Goal: Information Seeking & Learning: Check status

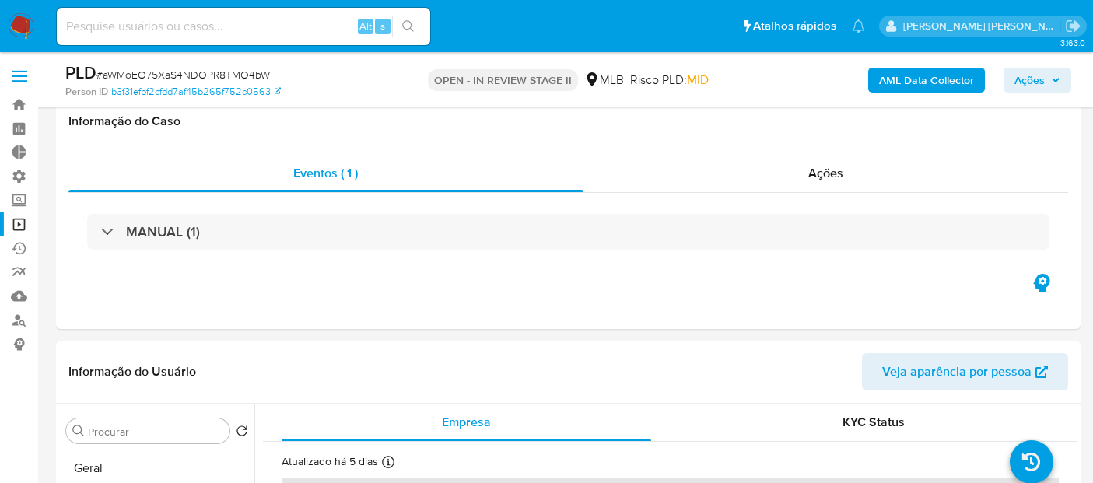
select select "10"
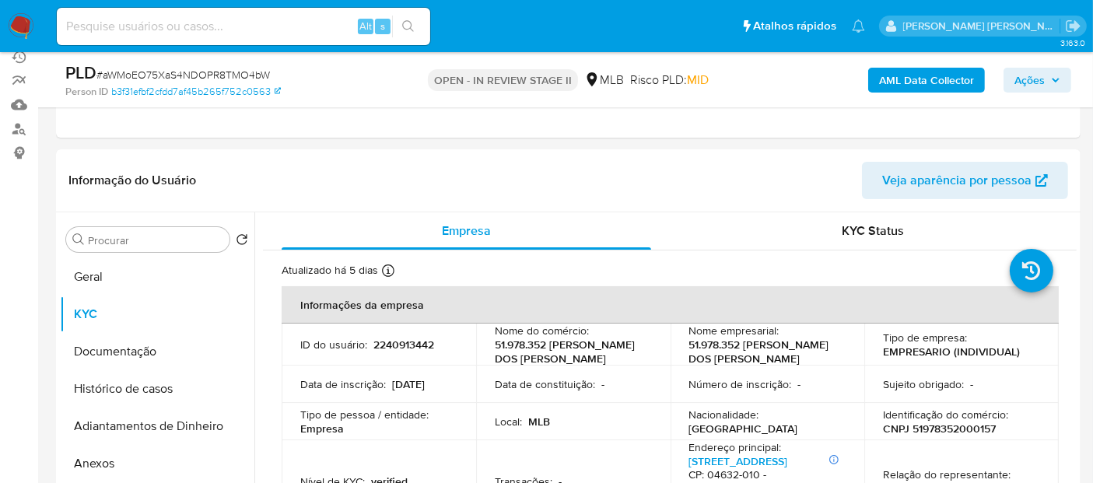
click at [322, 16] on input at bounding box center [244, 26] width 374 height 20
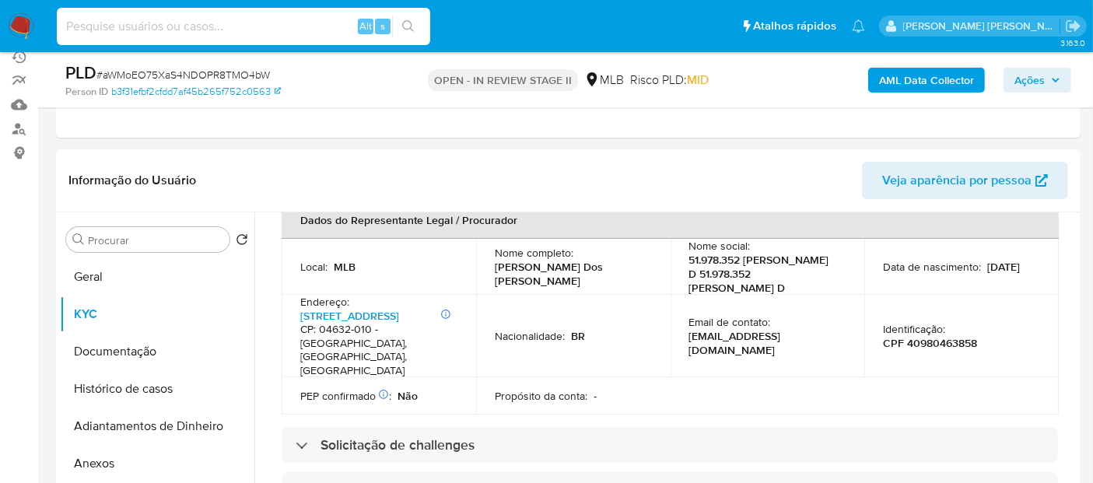
paste input "8NyxoZP955tqIV2R40k2m73l"
type input "8NyxoZP955tqIV2R40k2m73l"
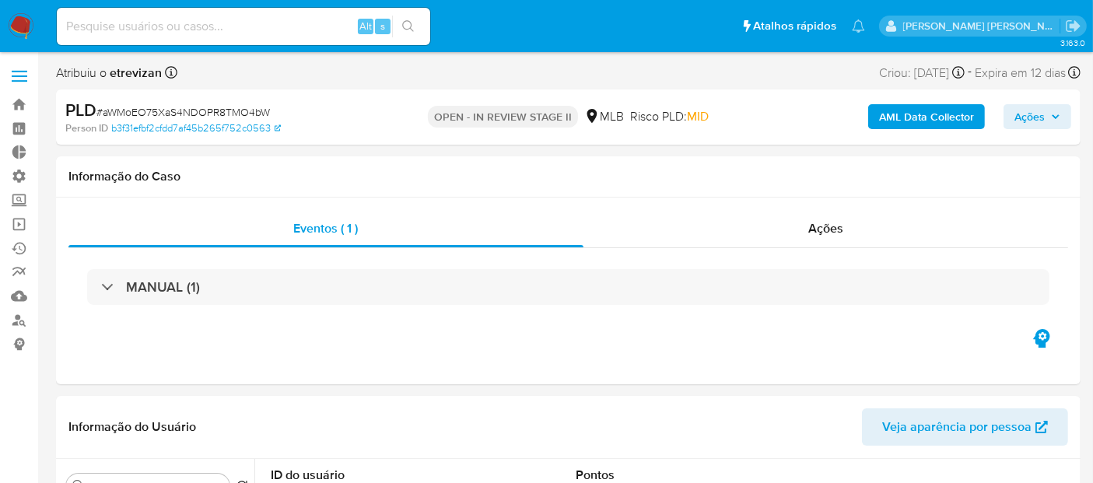
select select "10"
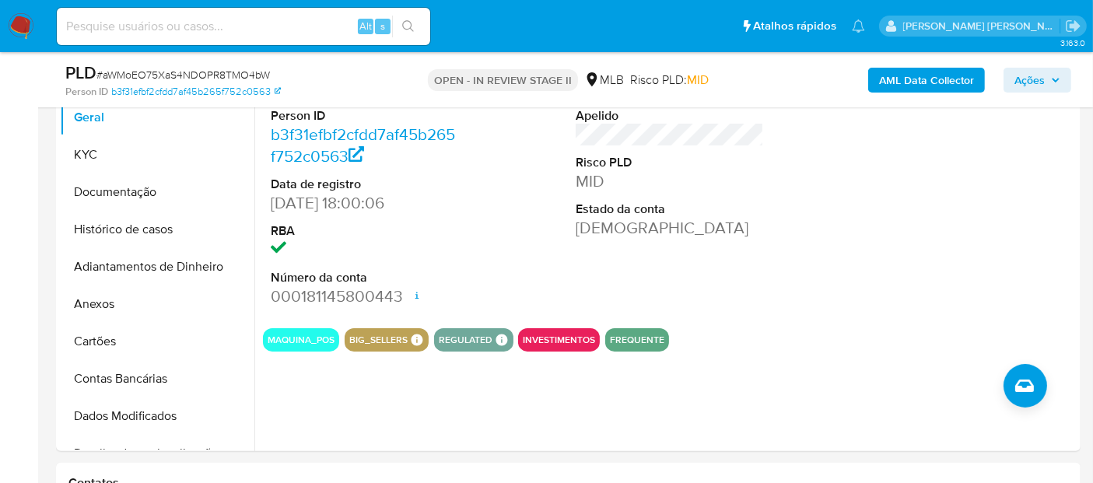
scroll to position [349, 0]
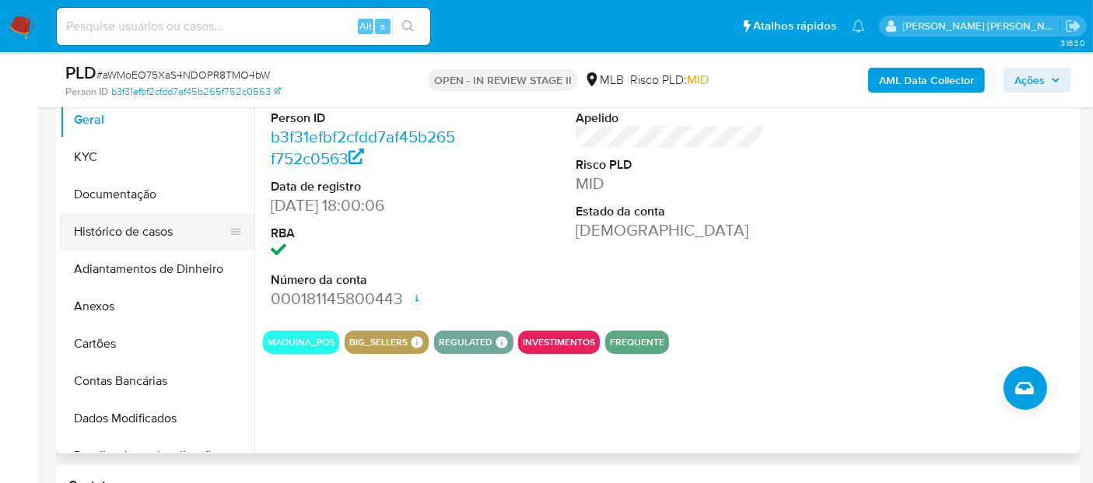
click at [118, 227] on button "Histórico de casos" at bounding box center [151, 231] width 182 height 37
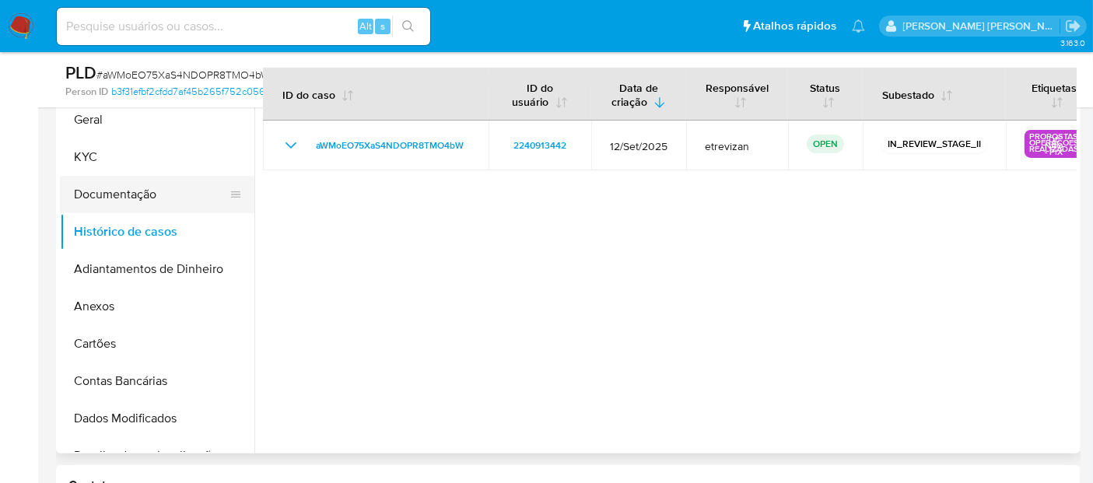
click at [121, 205] on button "Documentação" at bounding box center [151, 194] width 182 height 37
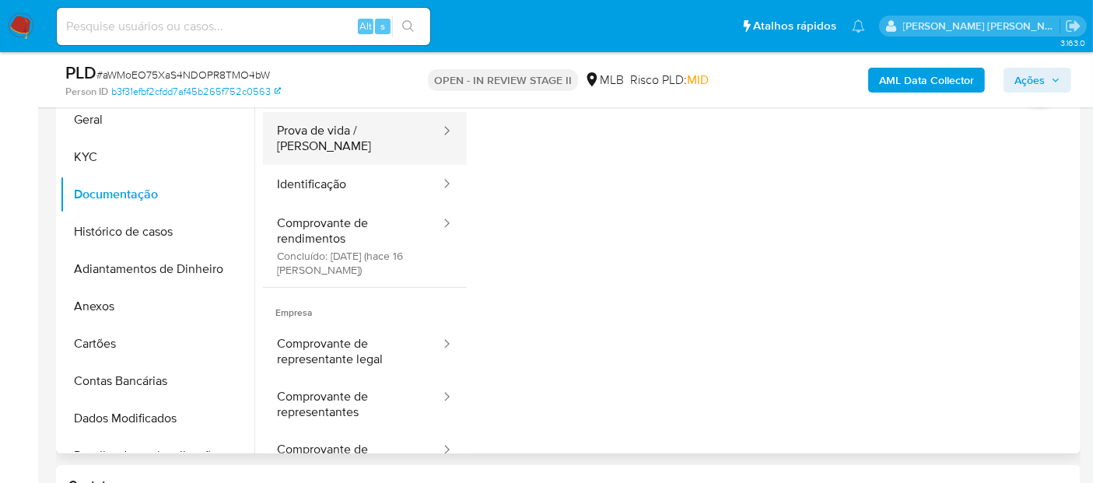
click at [358, 139] on button "Prova de vida / [PERSON_NAME]" at bounding box center [352, 138] width 179 height 53
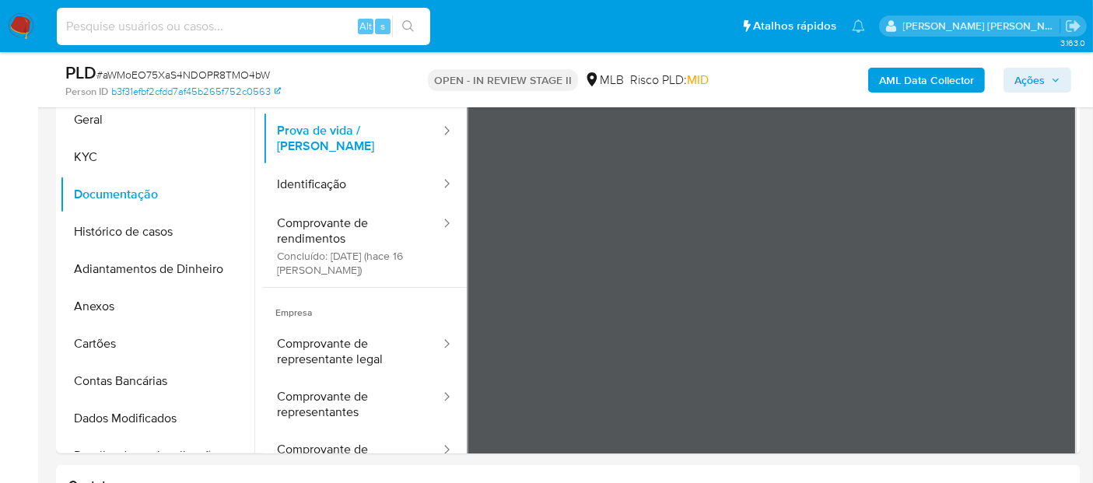
click at [314, 21] on input at bounding box center [244, 26] width 374 height 20
paste input "aWMoEO75XaS4NDOPR8TMO4bW"
type input "aWMoEO75XaS4NDOPR8TMO4bW"
click at [404, 27] on icon "search-icon" at bounding box center [408, 26] width 12 height 12
click at [409, 29] on icon "search-icon" at bounding box center [408, 26] width 12 height 12
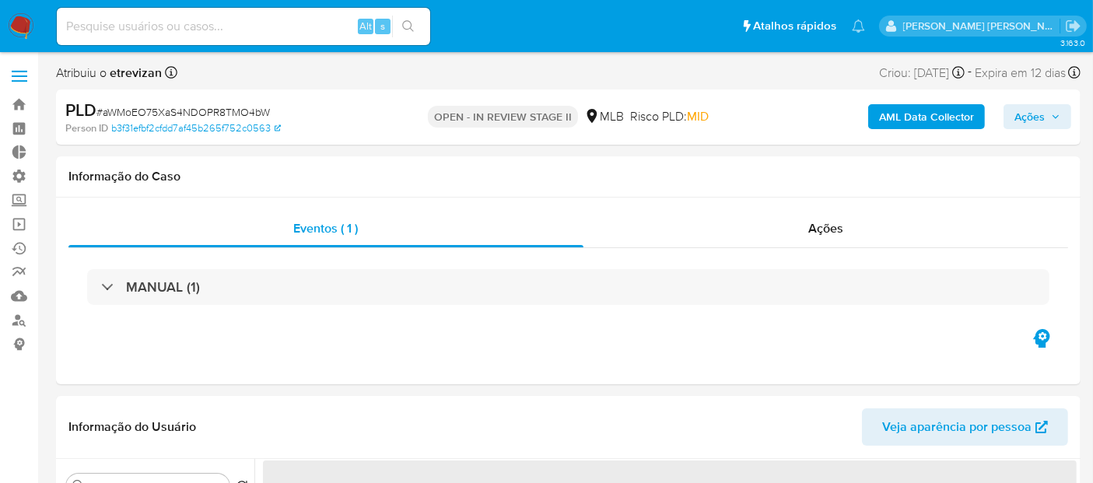
select select "10"
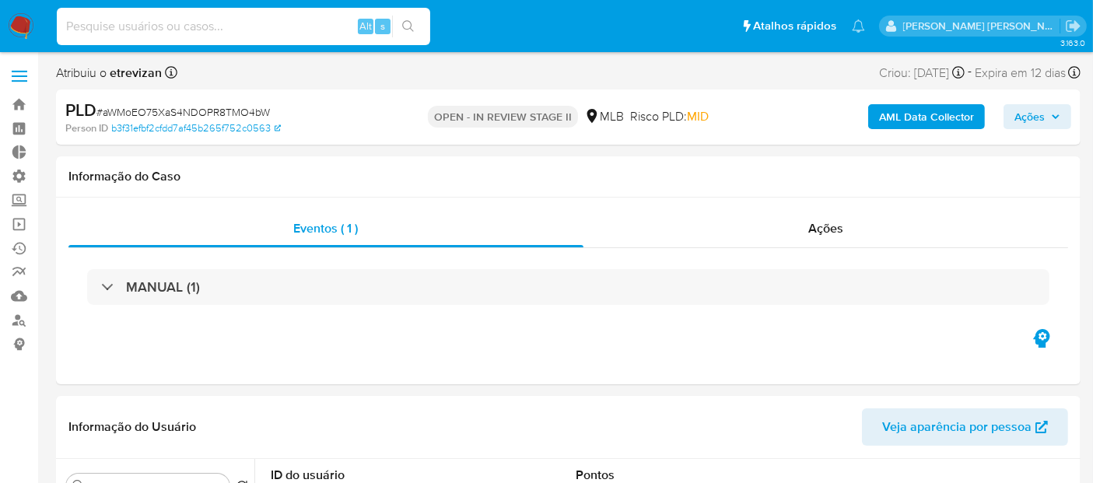
click at [171, 27] on input at bounding box center [244, 26] width 374 height 20
paste input "aWMoEO75XaS4NDOPR8TMO4bW"
click at [171, 27] on input "aWMoEO75XaS4NDOPR8TMO4bW" at bounding box center [244, 26] width 374 height 20
click at [406, 27] on icon "search-icon" at bounding box center [408, 26] width 12 height 12
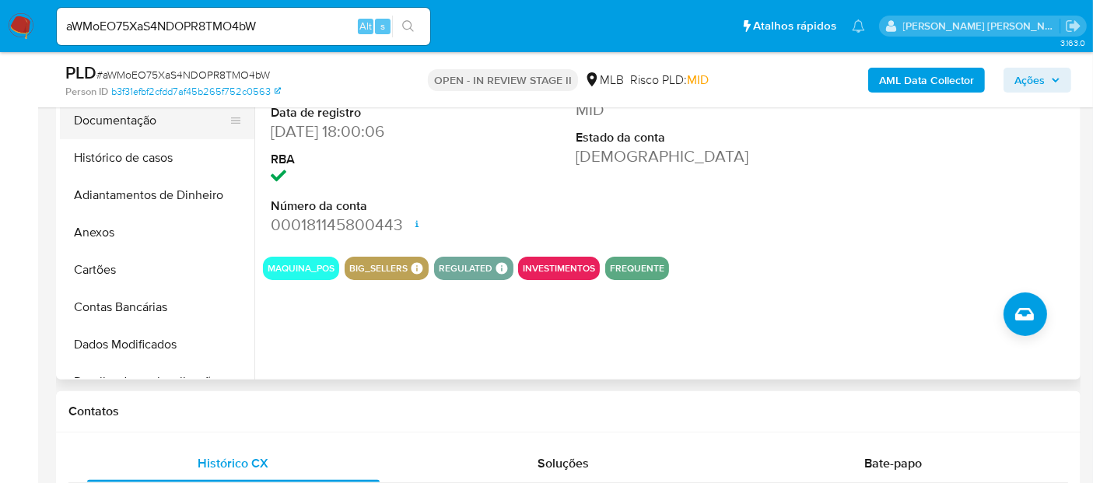
click at [149, 123] on button "Documentação" at bounding box center [151, 120] width 182 height 37
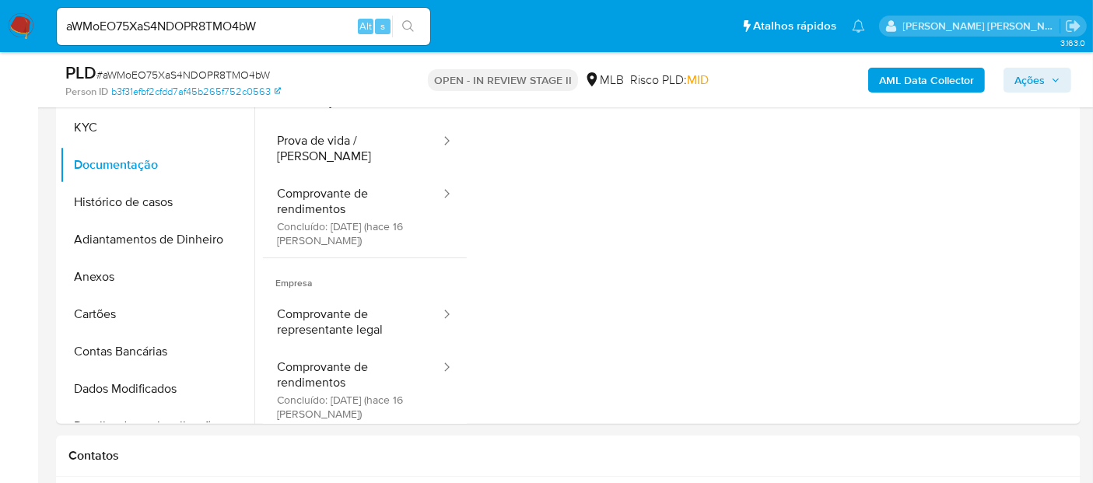
scroll to position [373, 0]
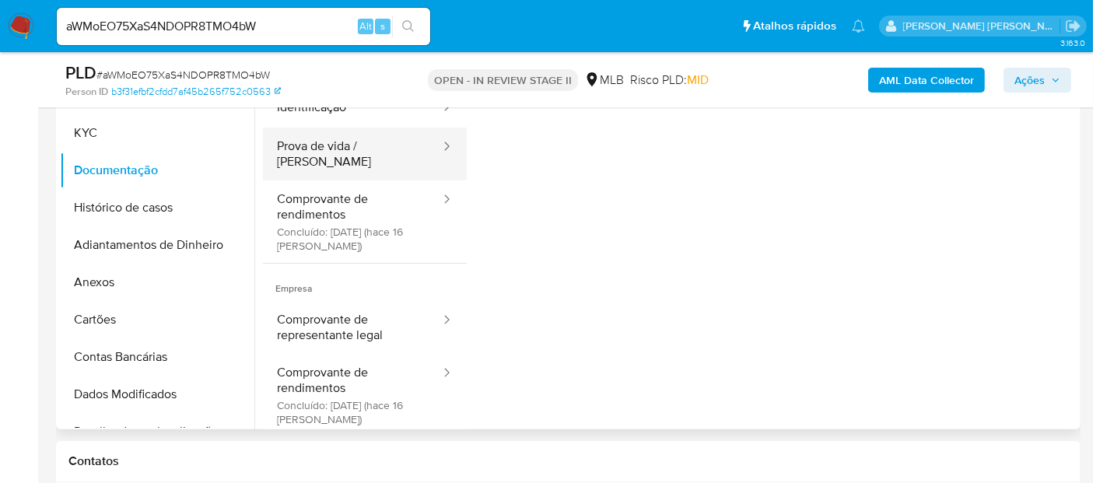
click at [382, 142] on button "Prova de vida / [PERSON_NAME]" at bounding box center [352, 154] width 179 height 53
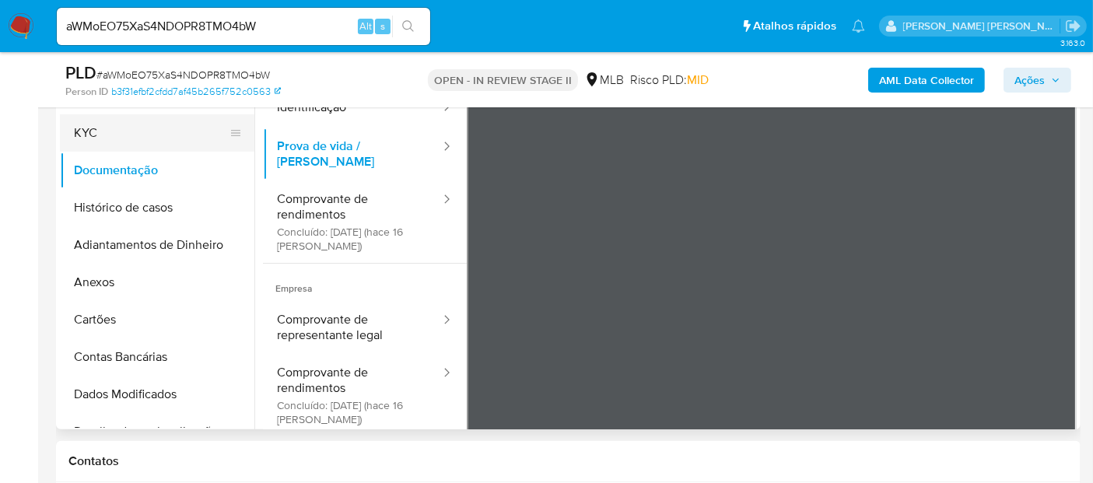
click at [120, 139] on button "KYC" at bounding box center [151, 132] width 182 height 37
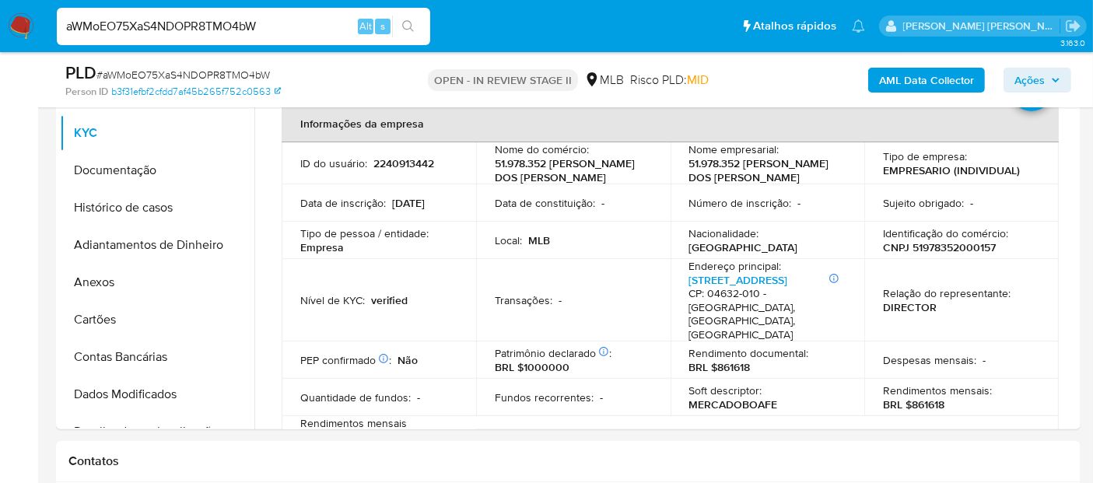
click at [281, 27] on input "aWMoEO75XaS4NDOPR8TMO4bW" at bounding box center [244, 26] width 374 height 20
paste input "8NyxoZP955tqIV2R40k2m73l"
type input "8NyxoZP955tqIV2R40k2m73l"
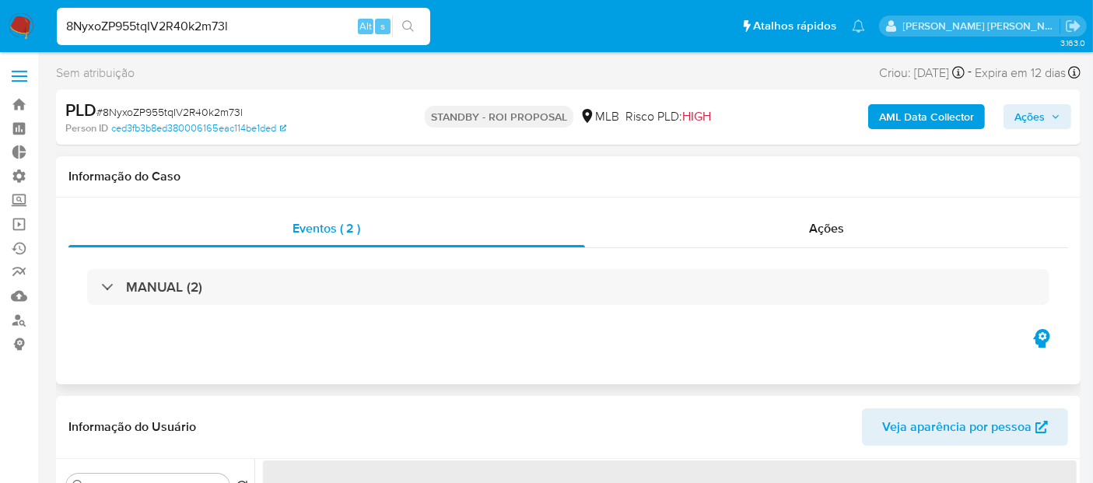
select select "10"
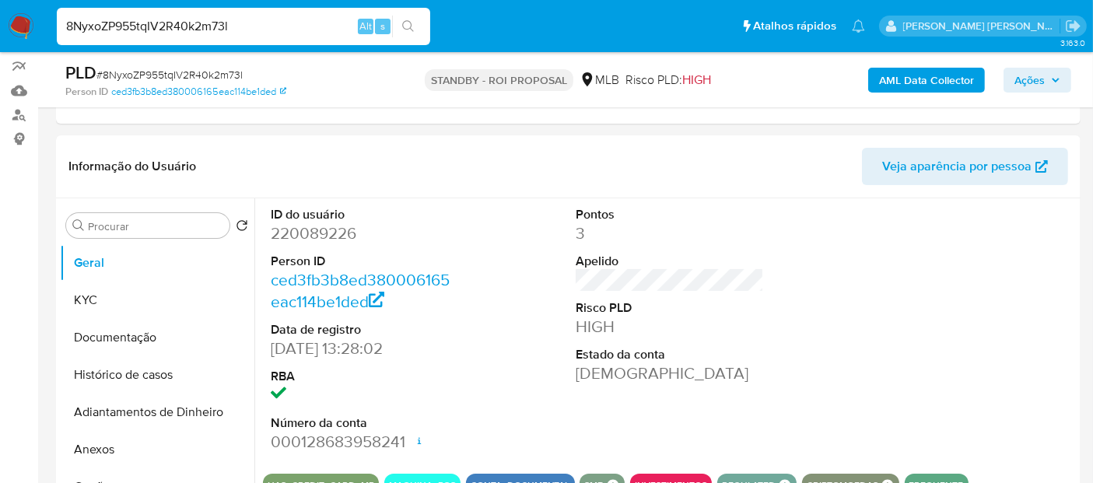
scroll to position [219, 0]
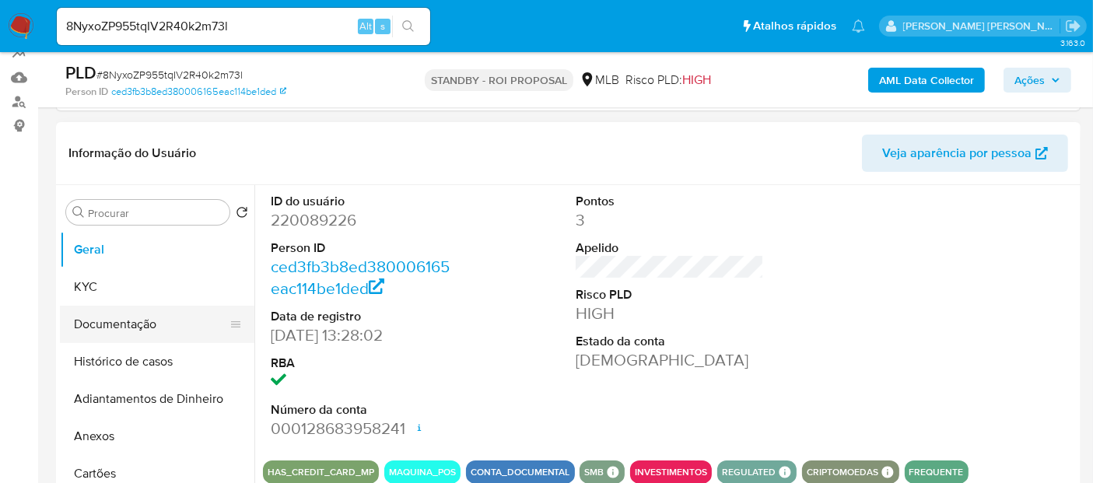
click at [142, 321] on button "Documentação" at bounding box center [151, 324] width 182 height 37
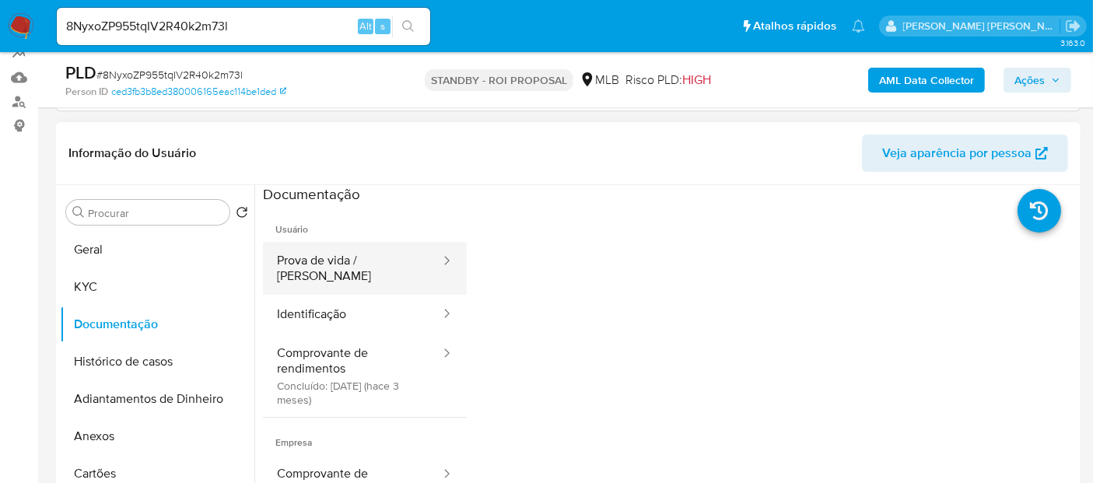
click at [362, 265] on button "Prova de vida / [PERSON_NAME]" at bounding box center [352, 268] width 179 height 53
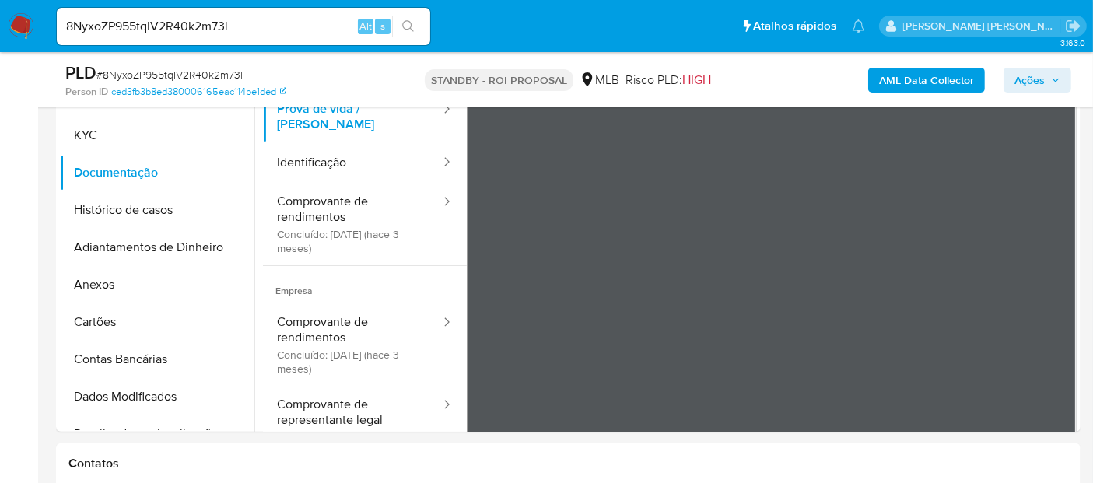
scroll to position [391, 0]
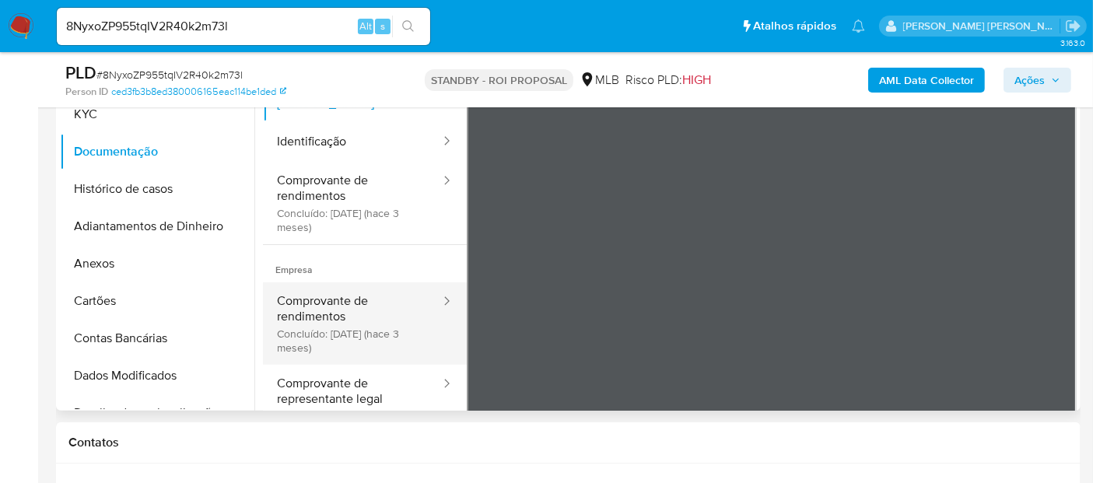
click at [356, 305] on button "Comprovante de rendimentos Concluído: [DATE] (hace 3 meses)" at bounding box center [352, 324] width 179 height 82
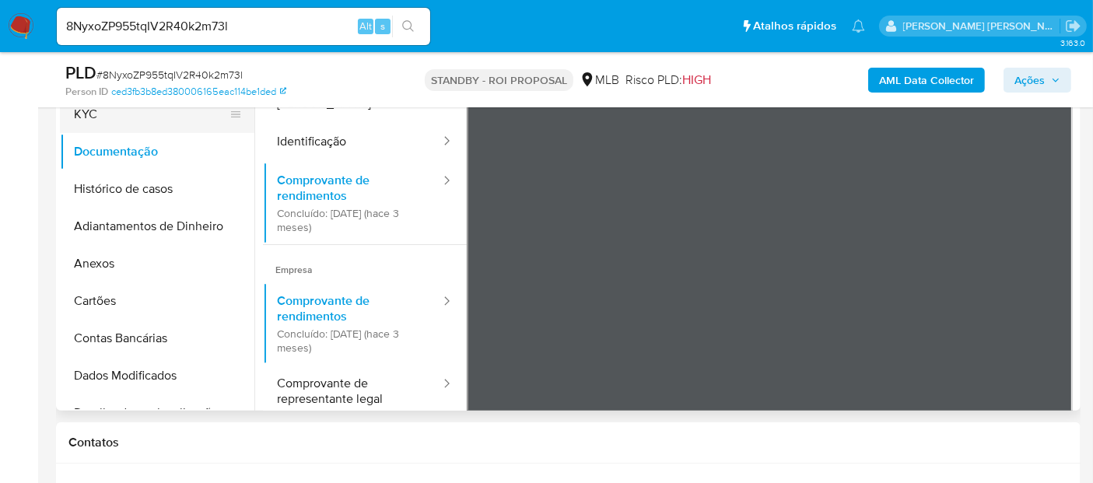
click at [161, 125] on button "KYC" at bounding box center [151, 114] width 182 height 37
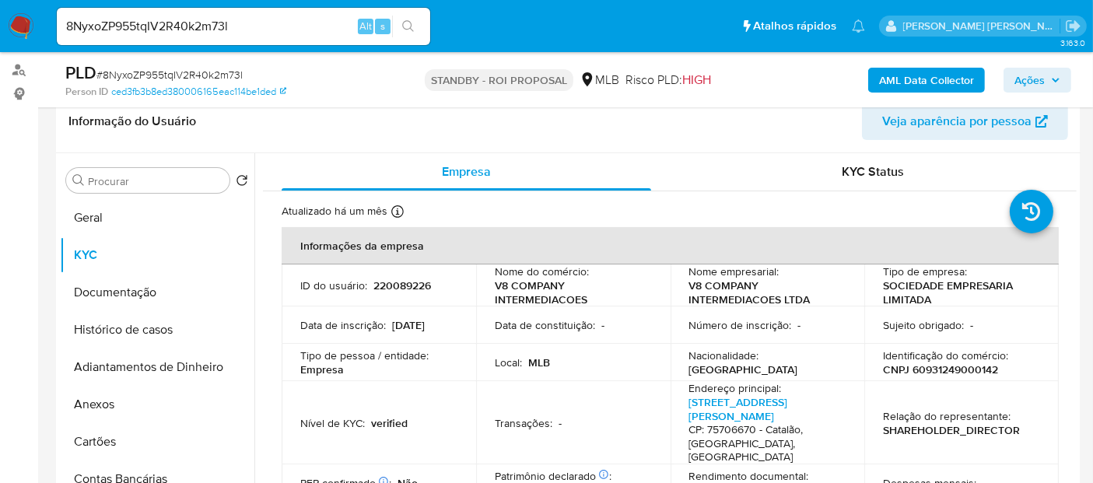
scroll to position [216, 0]
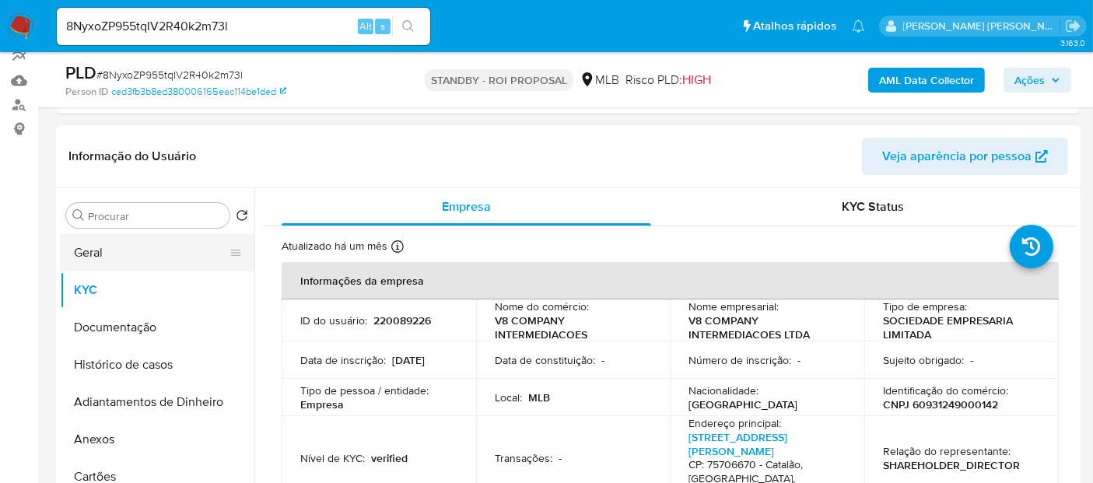
click at [149, 248] on button "Geral" at bounding box center [151, 252] width 182 height 37
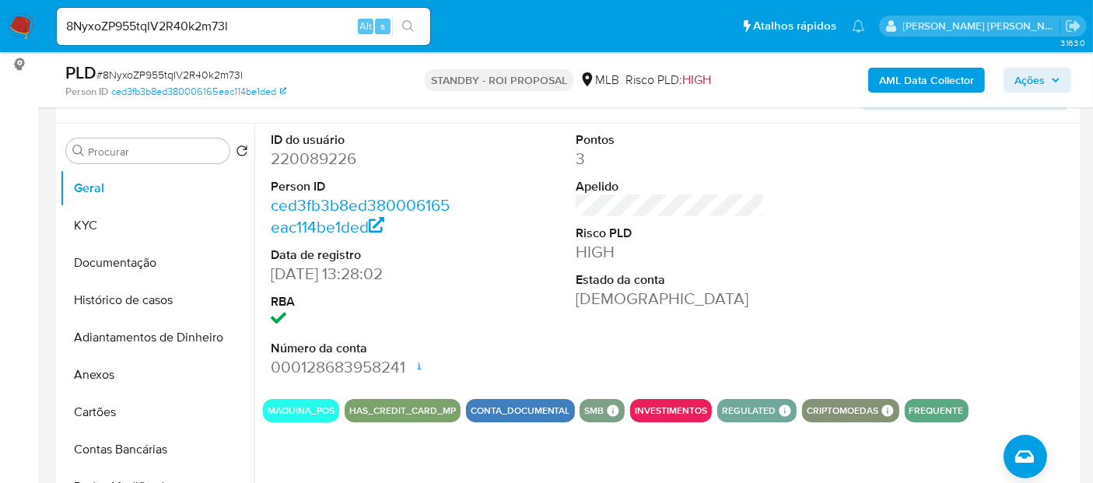
scroll to position [304, 0]
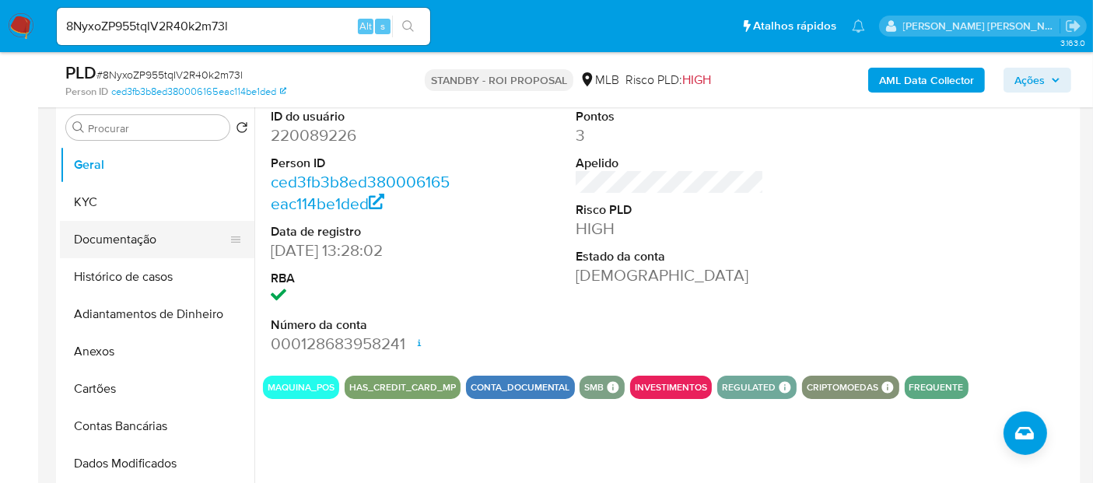
click at [145, 242] on button "Documentação" at bounding box center [151, 239] width 182 height 37
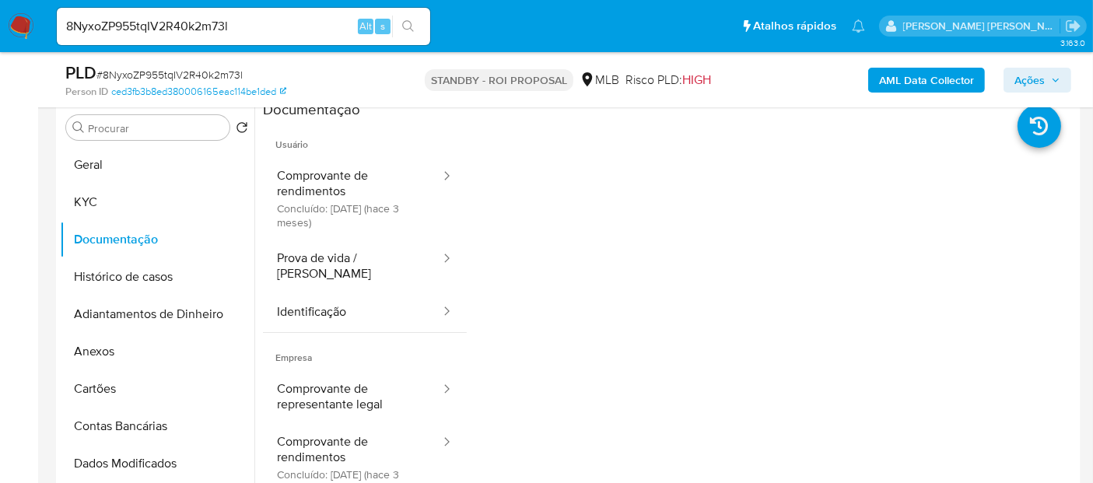
drag, startPoint x: 1077, startPoint y: 191, endPoint x: 1076, endPoint y: 178, distance: 13.3
click at [1076, 178] on div "Procurar Retornar ao pedido padrão [PERSON_NAME] Documentação Histórico de caso…" at bounding box center [568, 299] width 1025 height 398
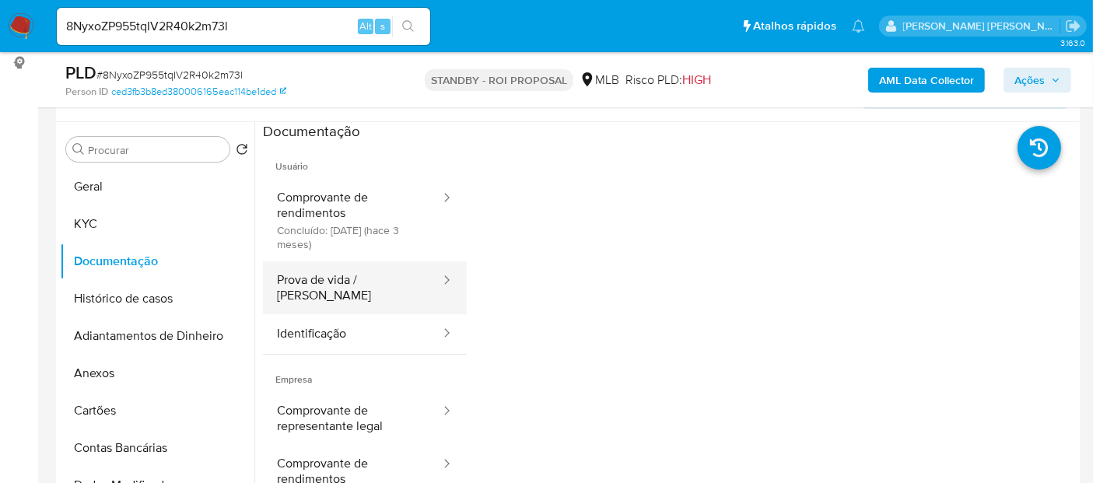
click at [335, 284] on button "Prova de vida / [PERSON_NAME]" at bounding box center [352, 288] width 179 height 53
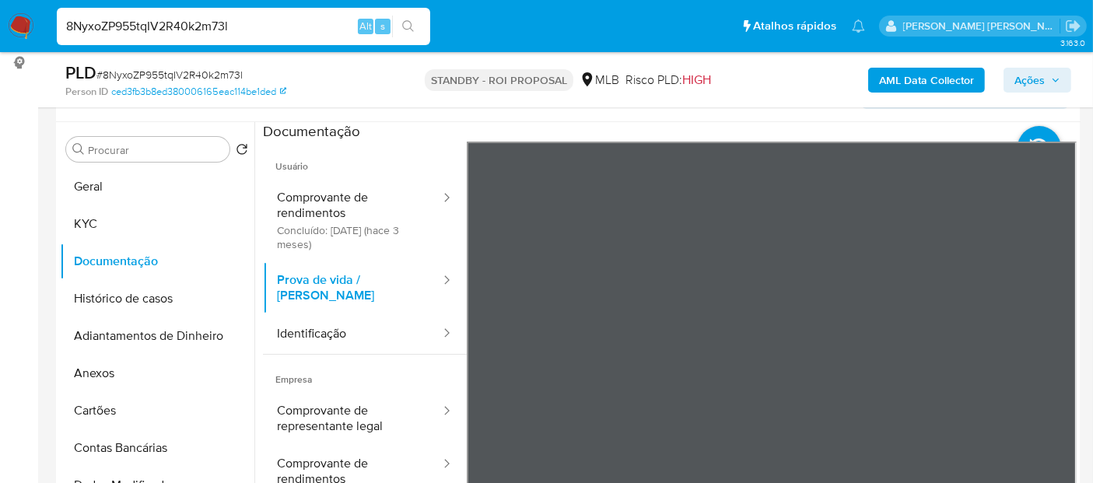
click at [314, 20] on input "8NyxoZP955tqIV2R40k2m73l" at bounding box center [244, 26] width 374 height 20
paste input "ibXO022Nhx561bpInZTnIfn6"
type input "ibXO022Nhx561bpInZTnIfn6"
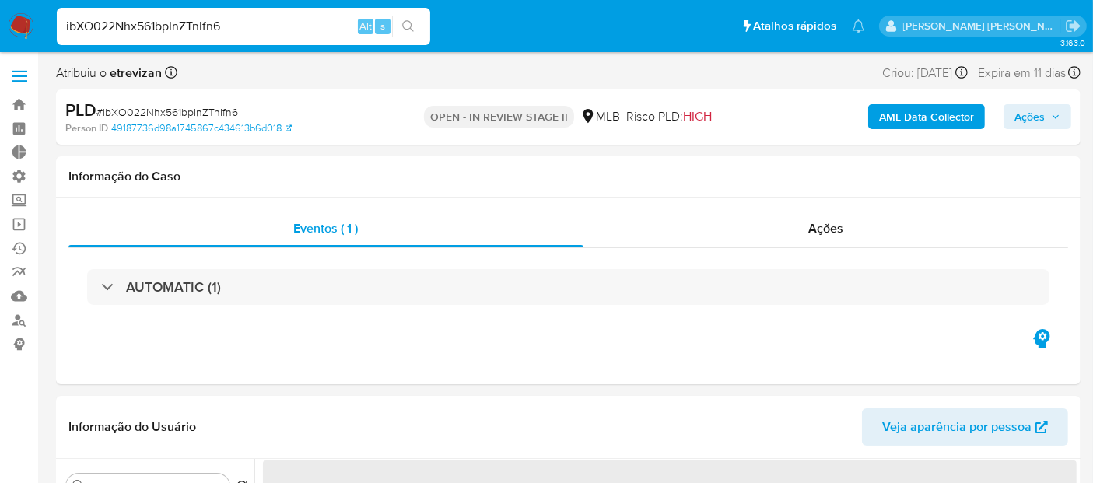
select select "10"
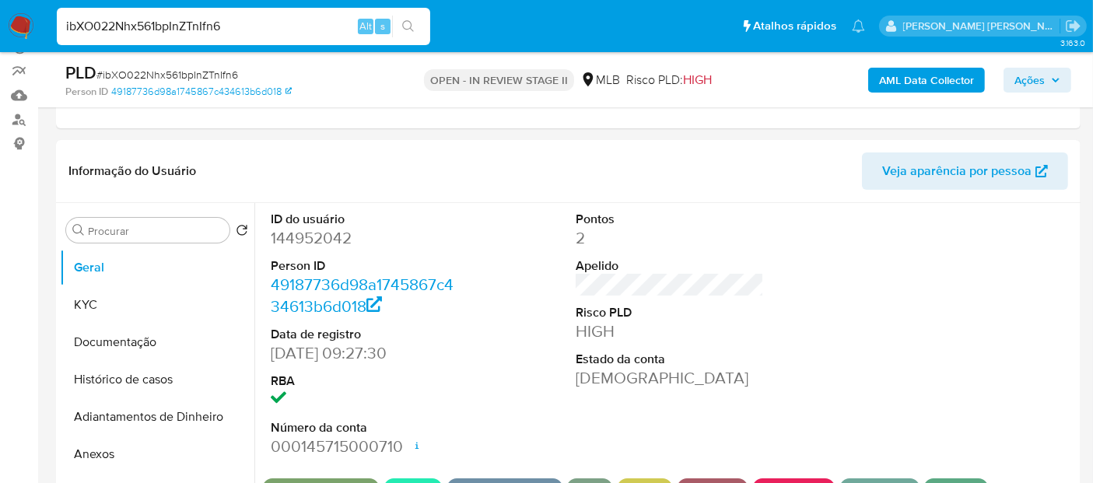
scroll to position [207, 0]
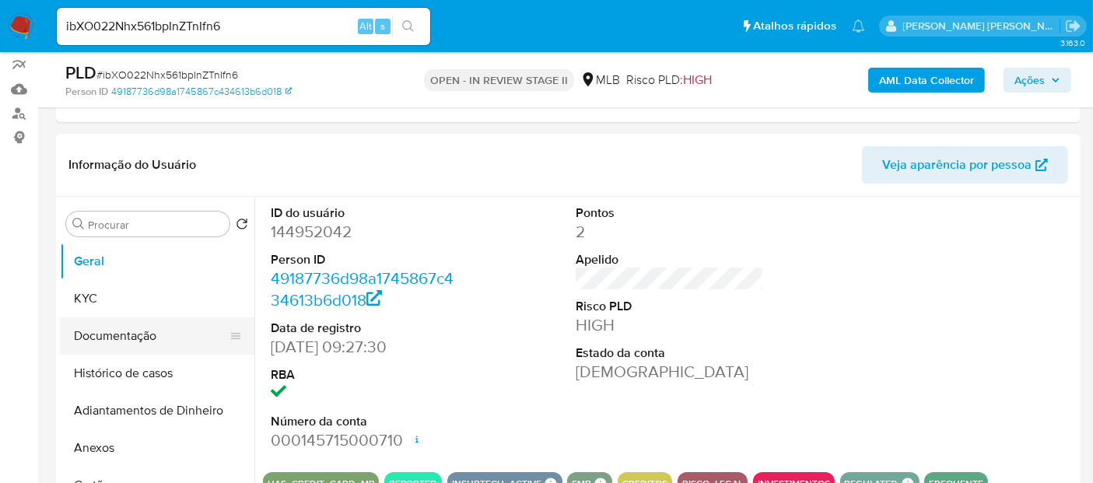
click at [128, 325] on button "Documentação" at bounding box center [151, 336] width 182 height 37
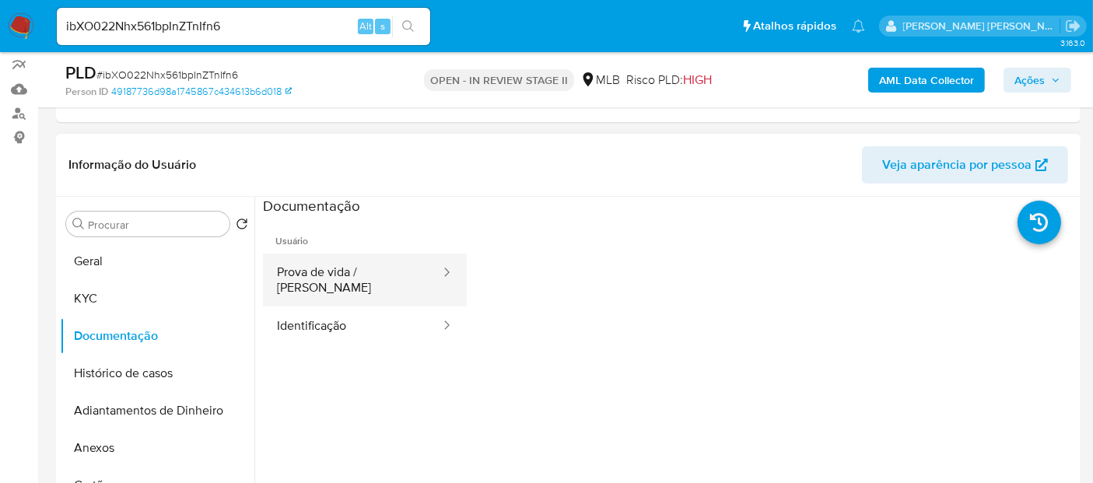
click at [315, 276] on button "Prova de vida / [PERSON_NAME]" at bounding box center [352, 280] width 179 height 53
